Goal: Use online tool/utility: Utilize a website feature to perform a specific function

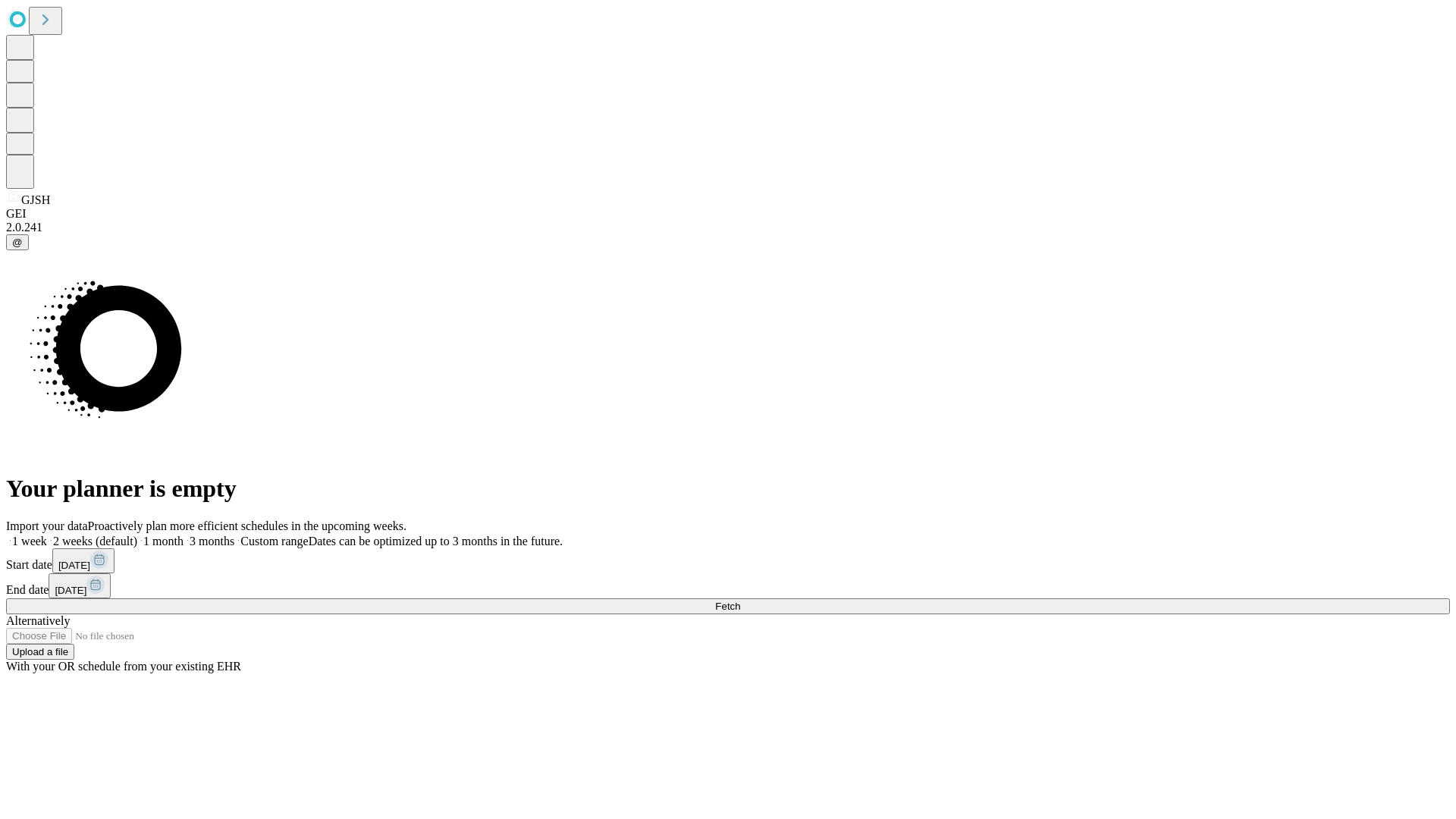
click at [740, 600] on span "Fetch" at bounding box center [728, 606] width 25 height 11
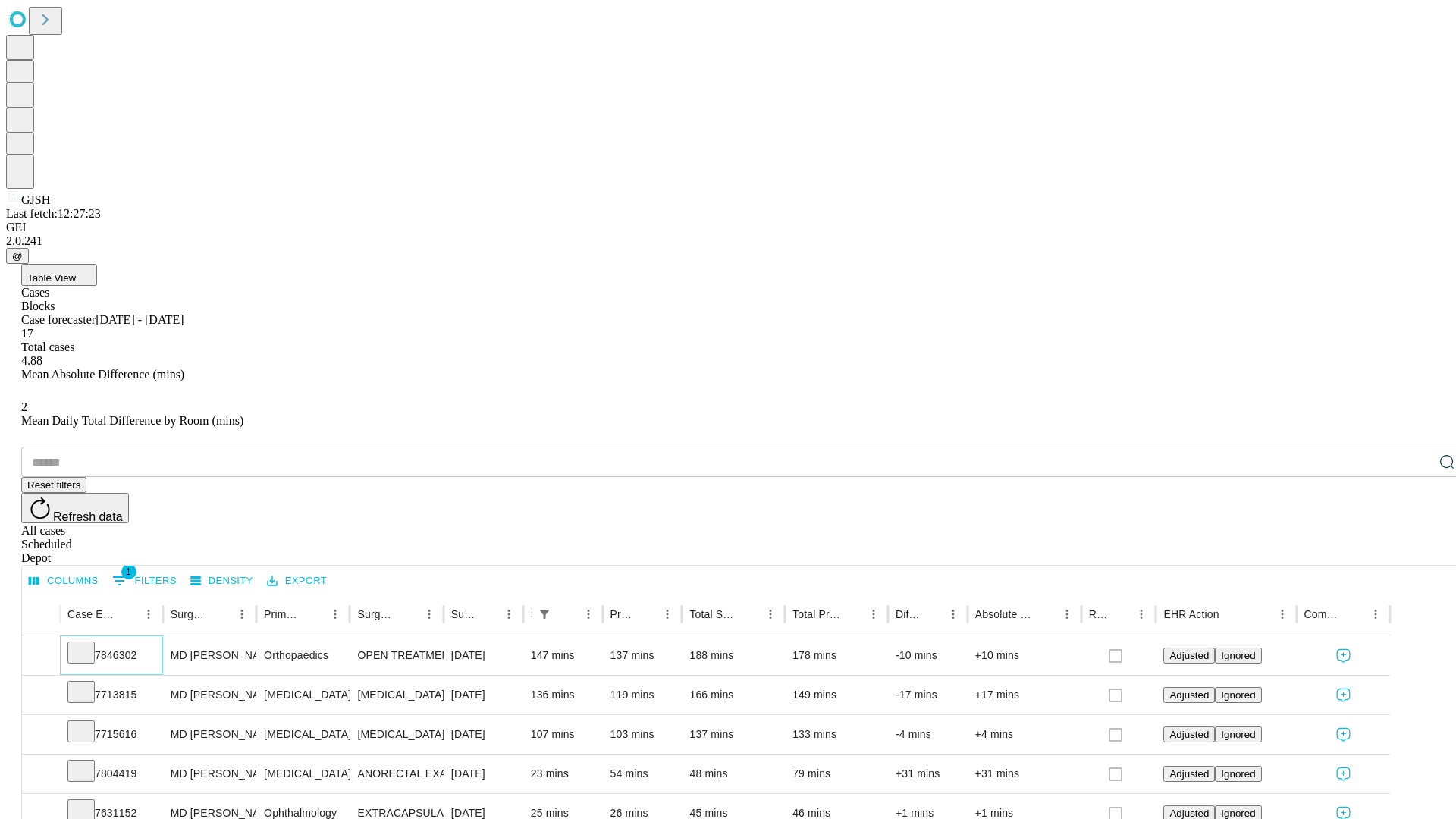
click at [89, 644] on icon at bounding box center [81, 651] width 15 height 15
